Goal: Task Accomplishment & Management: Manage account settings

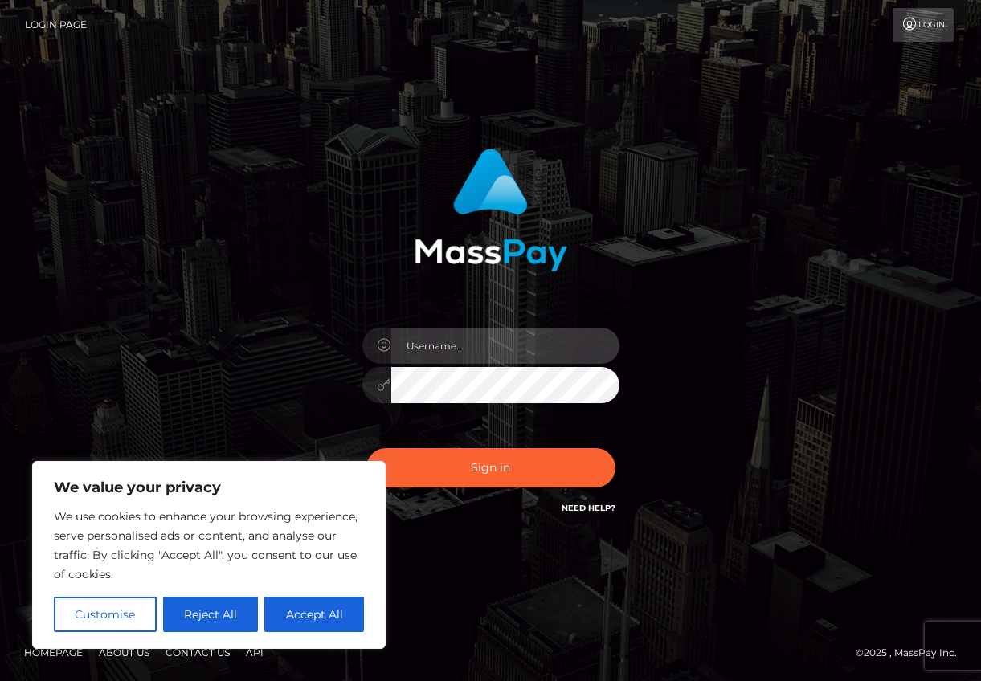
click at [506, 338] on input "text" at bounding box center [505, 346] width 228 height 36
click at [493, 341] on input "text" at bounding box center [505, 346] width 228 height 36
drag, startPoint x: 908, startPoint y: 37, endPoint x: 902, endPoint y: 64, distance: 28.1
click at [908, 37] on link "Login" at bounding box center [923, 25] width 61 height 34
click at [595, 510] on link "Need Help?" at bounding box center [589, 508] width 54 height 10
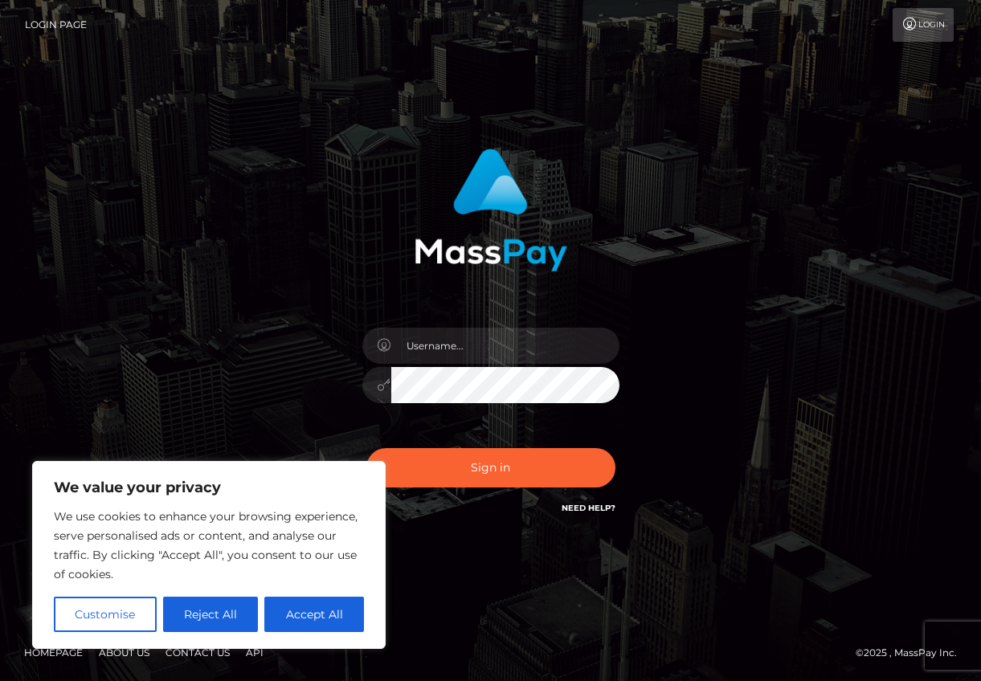
click at [686, 354] on div "Sign in" at bounding box center [491, 333] width 422 height 393
click at [569, 342] on input "text" at bounding box center [505, 346] width 228 height 36
type input "cheyanne_saunders@yahoo.com"
click at [366, 448] on button "Sign in" at bounding box center [490, 467] width 249 height 39
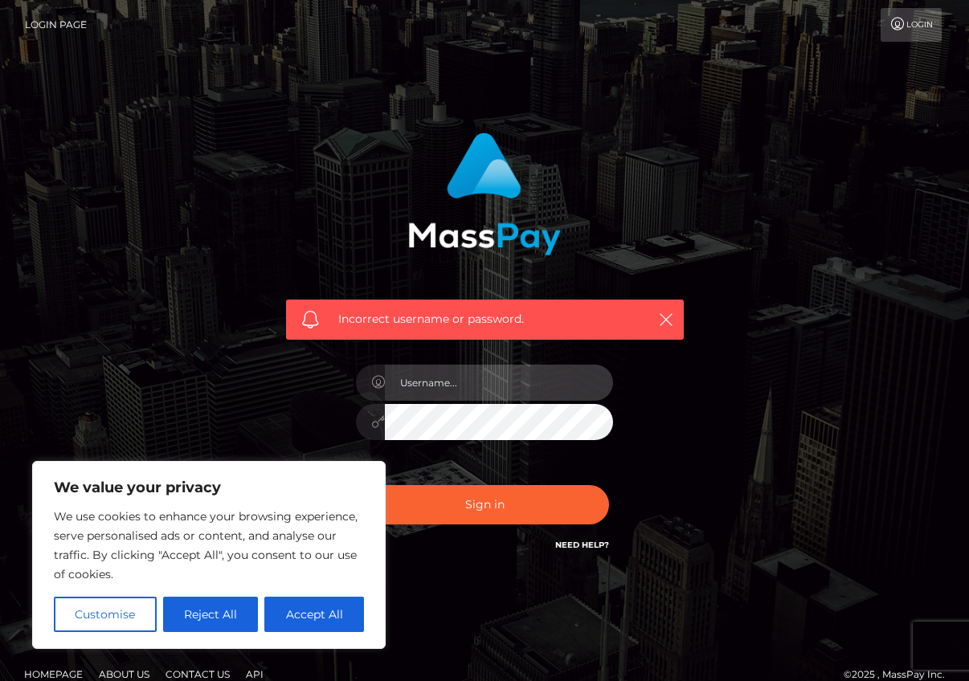
click at [514, 386] on input "text" at bounding box center [499, 383] width 228 height 36
drag, startPoint x: 63, startPoint y: 31, endPoint x: 92, endPoint y: 51, distance: 35.7
click at [63, 31] on link "Login Page" at bounding box center [56, 25] width 62 height 34
